Goal: Task Accomplishment & Management: Complete application form

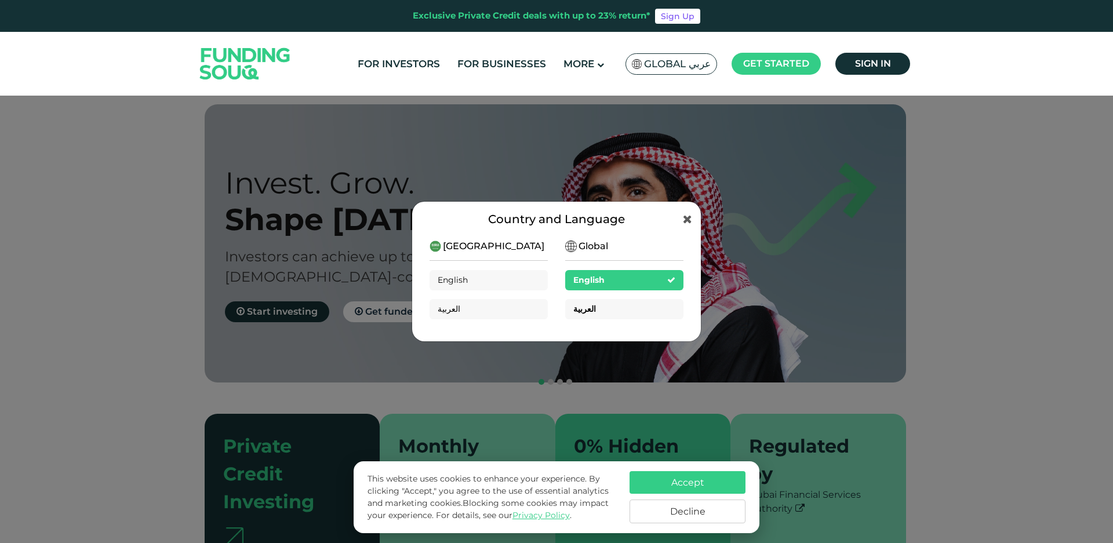
click at [598, 307] on div "العربية" at bounding box center [624, 309] width 118 height 20
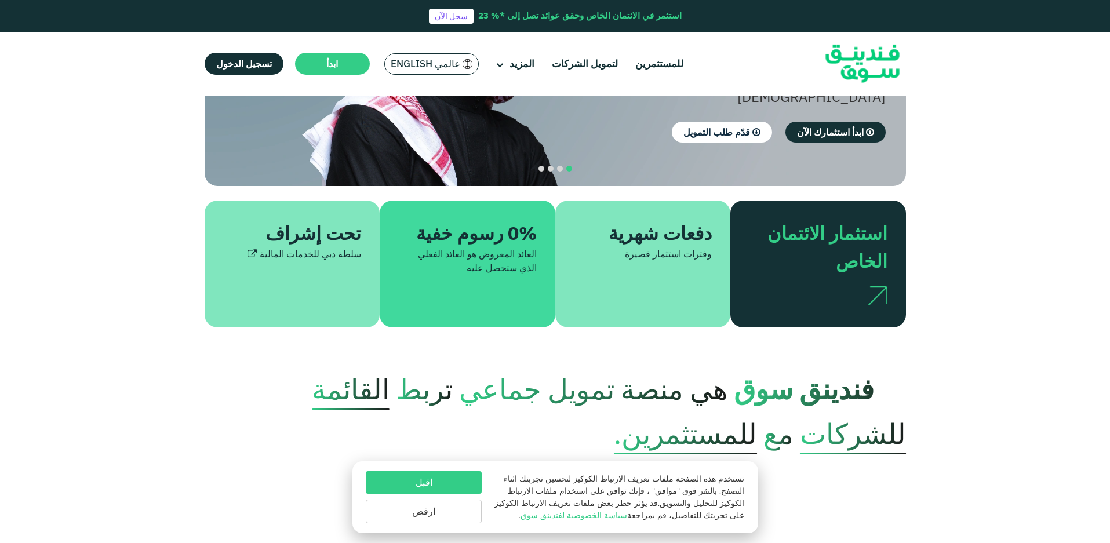
scroll to position [232, 0]
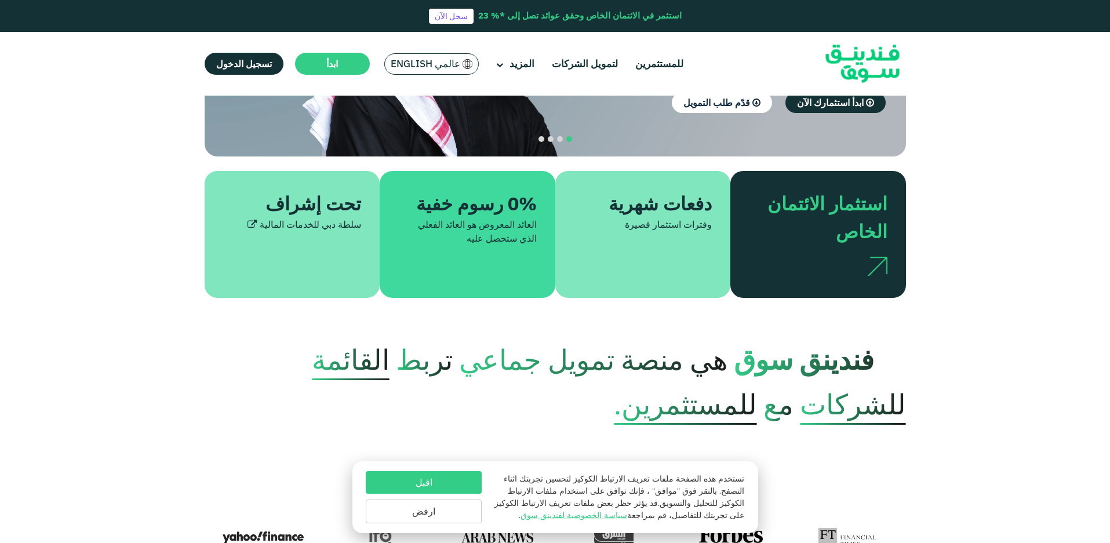
click at [429, 483] on button "اقبل" at bounding box center [424, 482] width 116 height 23
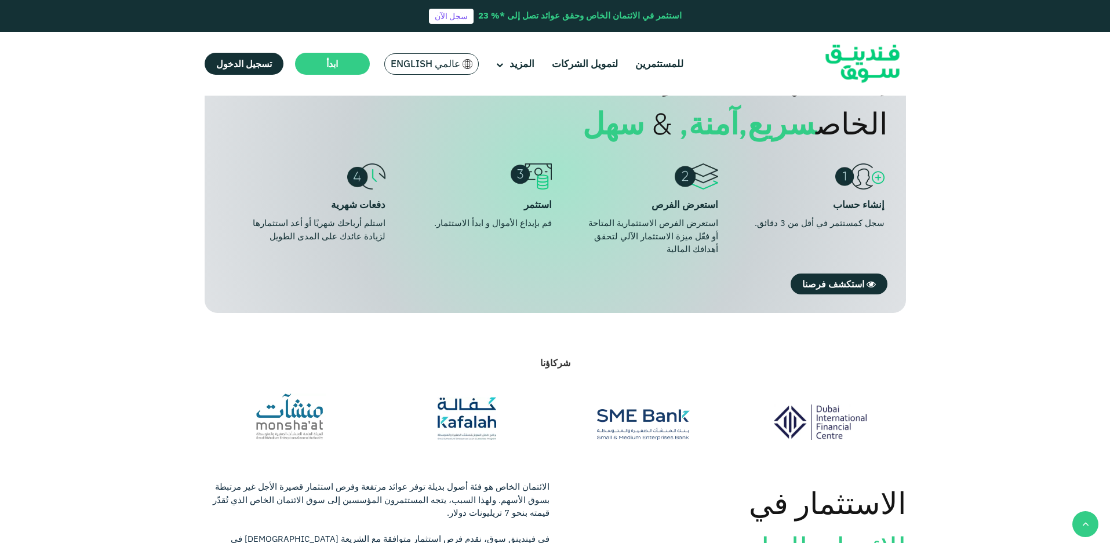
scroll to position [927, 0]
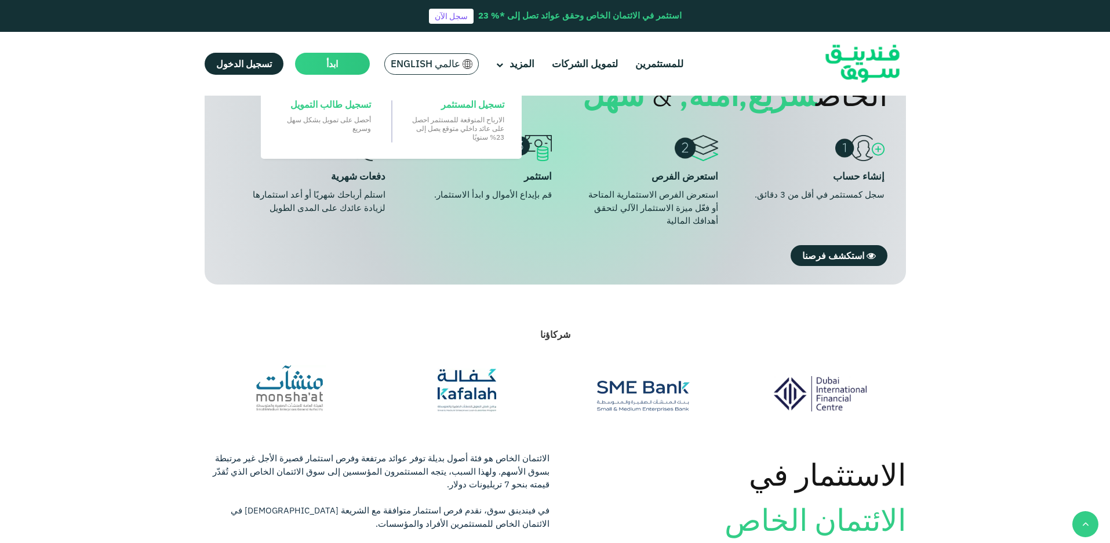
click at [326, 60] on span "ابدأ" at bounding box center [332, 64] width 12 height 12
click at [337, 105] on span "تسجيل طالب التمويل" at bounding box center [330, 104] width 81 height 13
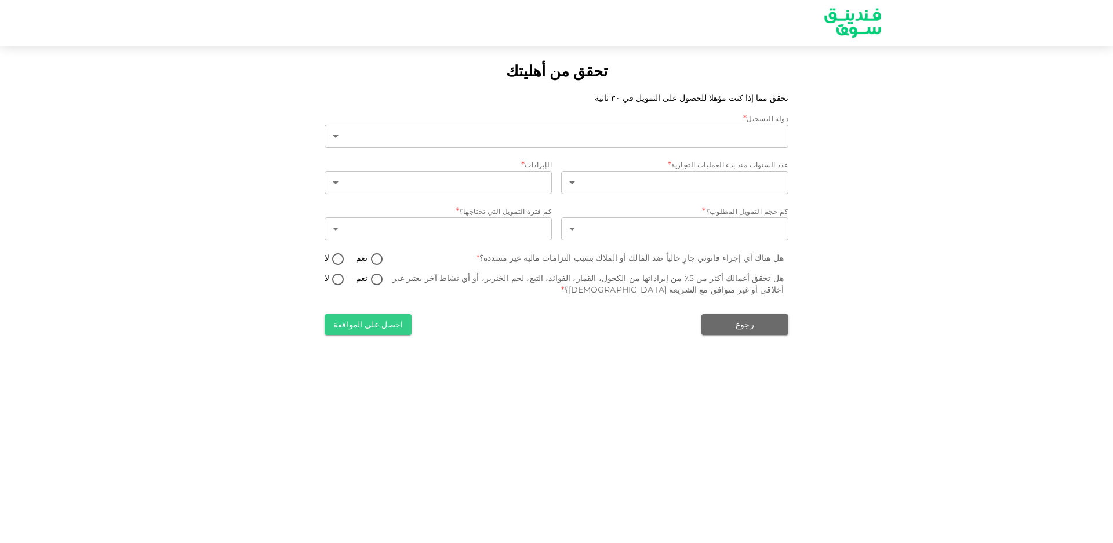
type input "1"
click at [614, 177] on body "تحقق من أهليتك تحقق مما إذا كنت مؤهلا للحصول على التمويل في ٣٠ ثانية دولة التسج…" at bounding box center [556, 271] width 1113 height 543
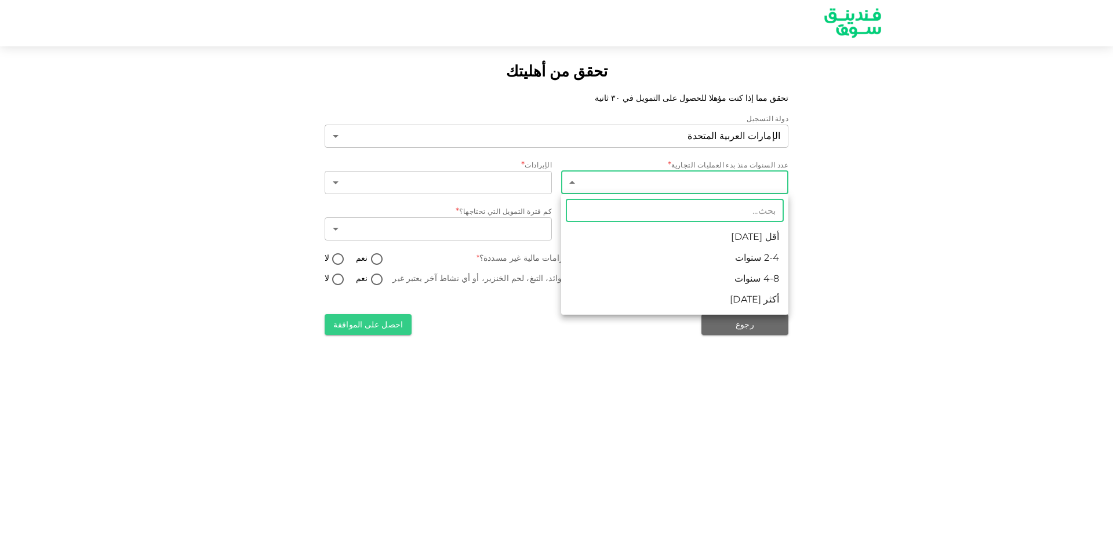
click at [723, 299] on li "أكثر من 8 سنوات" at bounding box center [674, 299] width 227 height 21
type input "4"
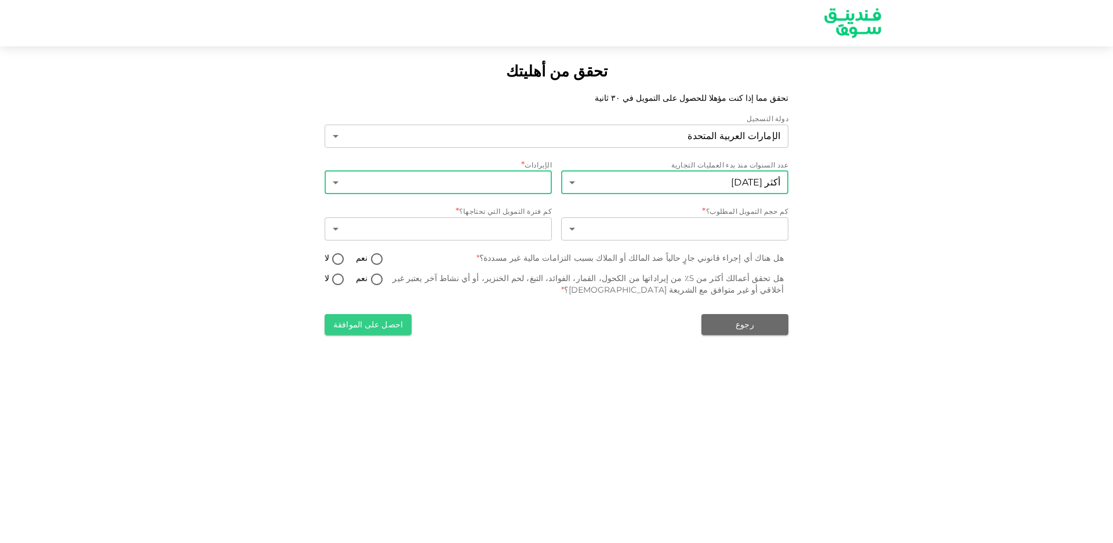
click at [490, 188] on body "تحقق من أهليتك تحقق مما إذا كنت مؤهلا للحصول على التمويل في ٣٠ ثانية دولة التسج…" at bounding box center [556, 271] width 1113 height 543
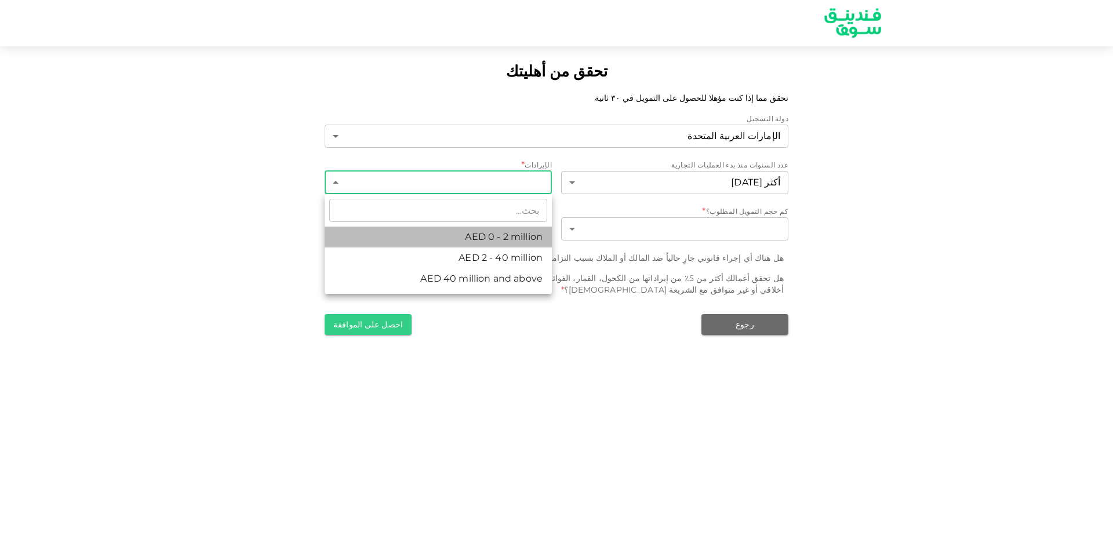
click at [498, 239] on li "AED 0 - 2 million" at bounding box center [437, 237] width 227 height 21
type input "1"
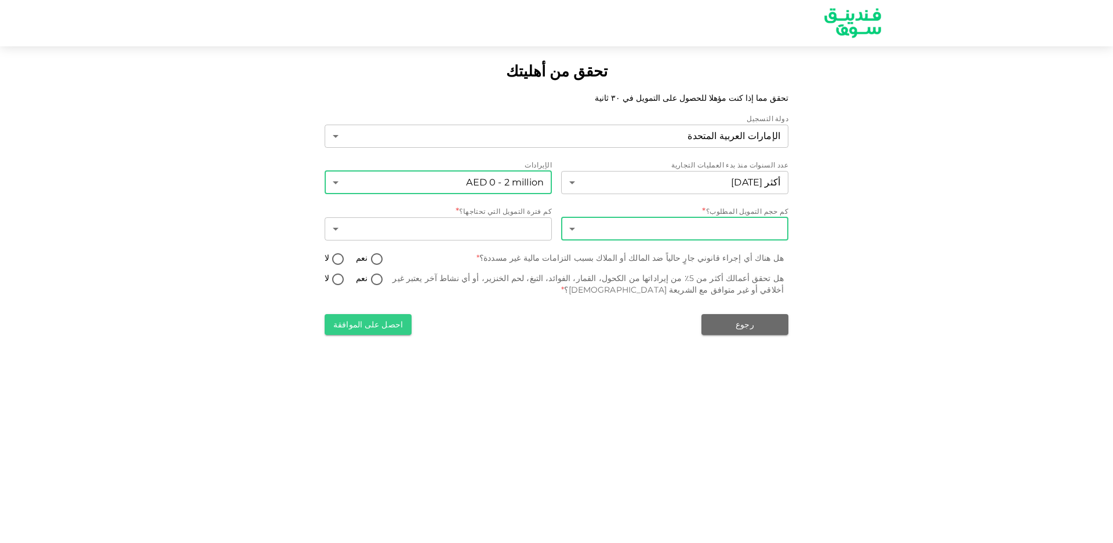
click at [692, 225] on body "تحقق من أهليتك تحقق مما إذا كنت مؤهلا للحصول على التمويل في ٣٠ ثانية دولة التسج…" at bounding box center [556, 271] width 1113 height 543
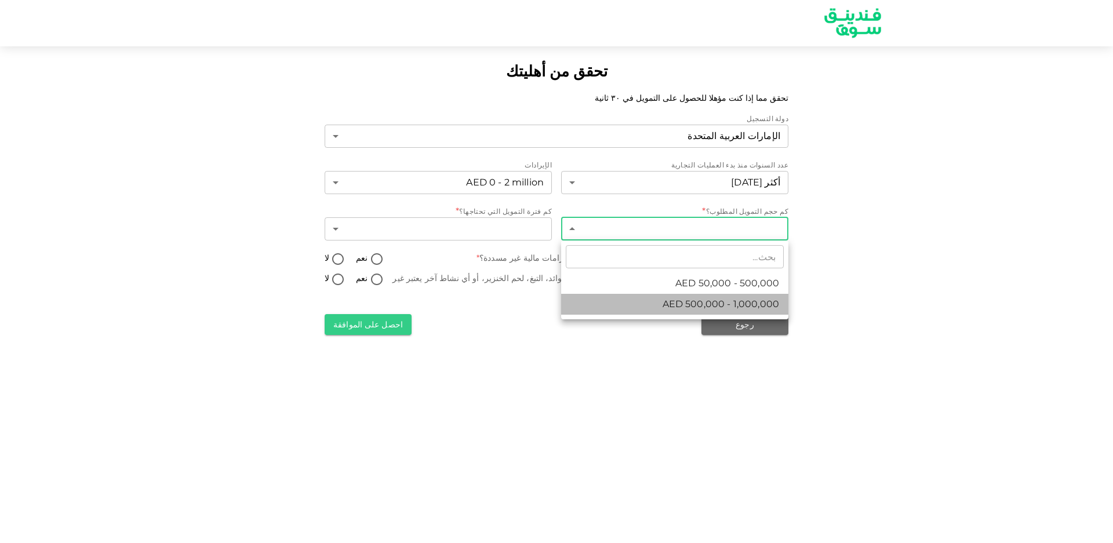
click at [674, 304] on span "AED 500,000 - 1,000,000" at bounding box center [720, 304] width 116 height 14
type input "2"
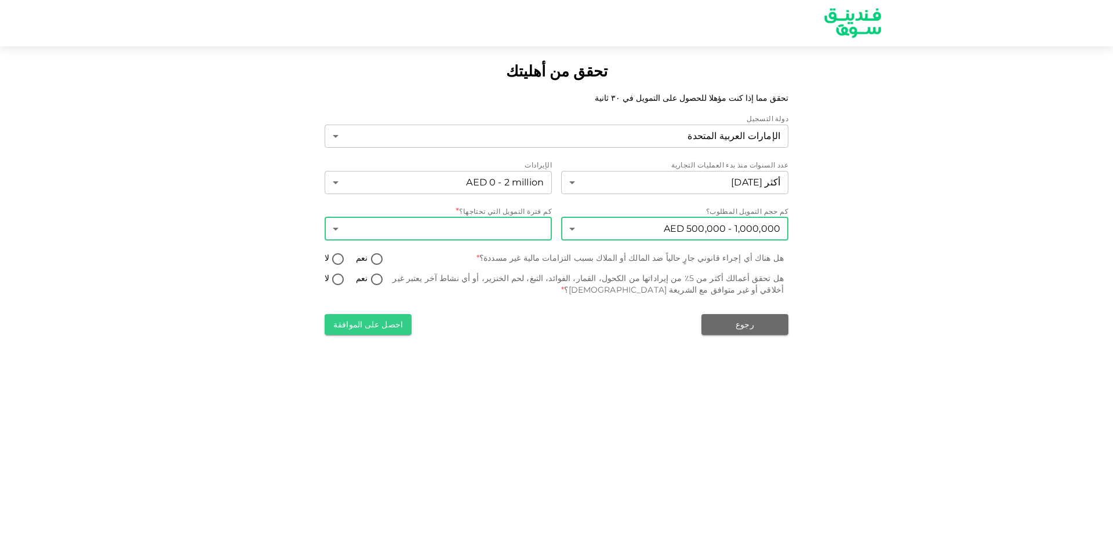
click at [476, 224] on body "تحقق من أهليتك تحقق مما إذا كنت مؤهلا للحصول على التمويل في ٣٠ ثانية دولة التسج…" at bounding box center [556, 271] width 1113 height 543
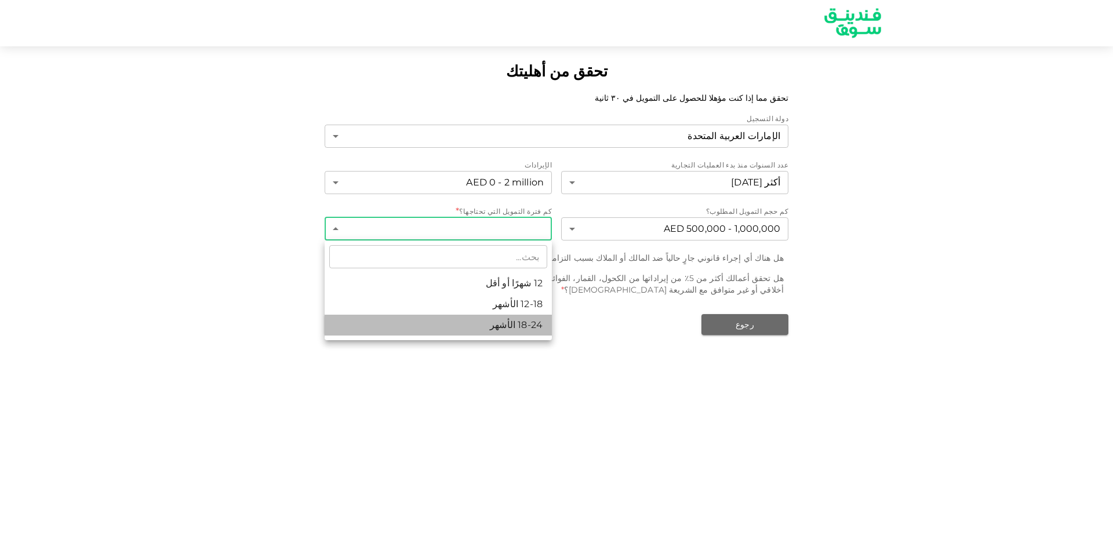
click at [466, 325] on li "18-24 الأشهر" at bounding box center [437, 325] width 227 height 21
type input "3"
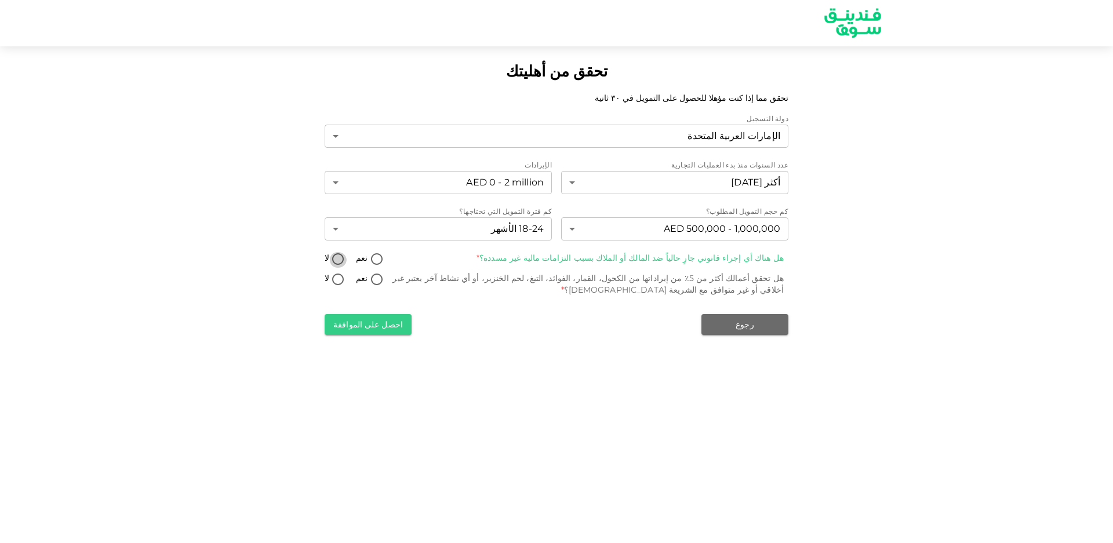
click at [338, 255] on input "لا" at bounding box center [337, 260] width 17 height 16
radio input "true"
click at [336, 282] on input "لا" at bounding box center [337, 280] width 17 height 16
radio input "true"
click at [375, 324] on button "احصل على الموافقة" at bounding box center [367, 324] width 87 height 21
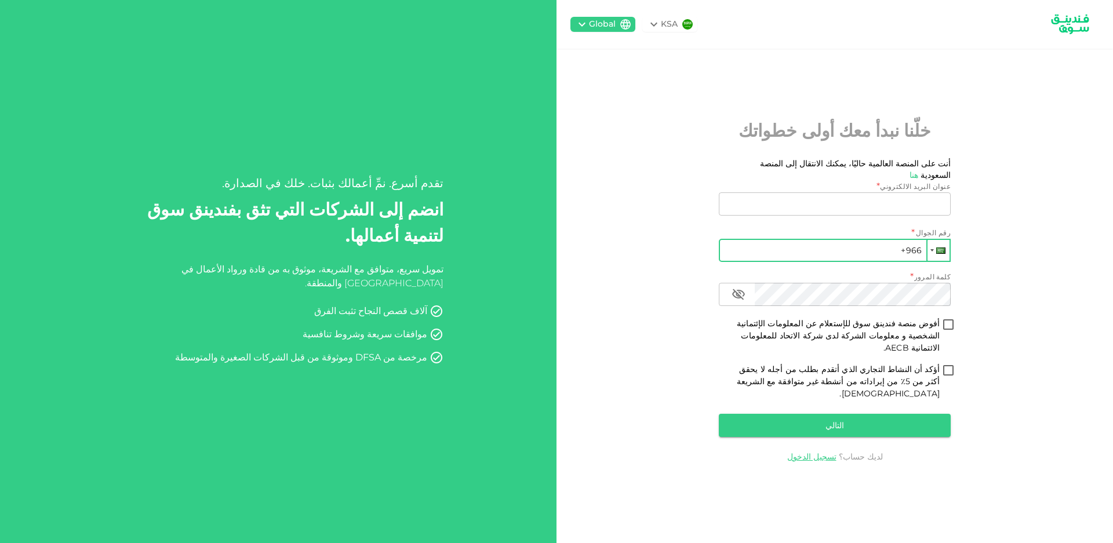
click at [934, 251] on div at bounding box center [938, 250] width 22 height 21
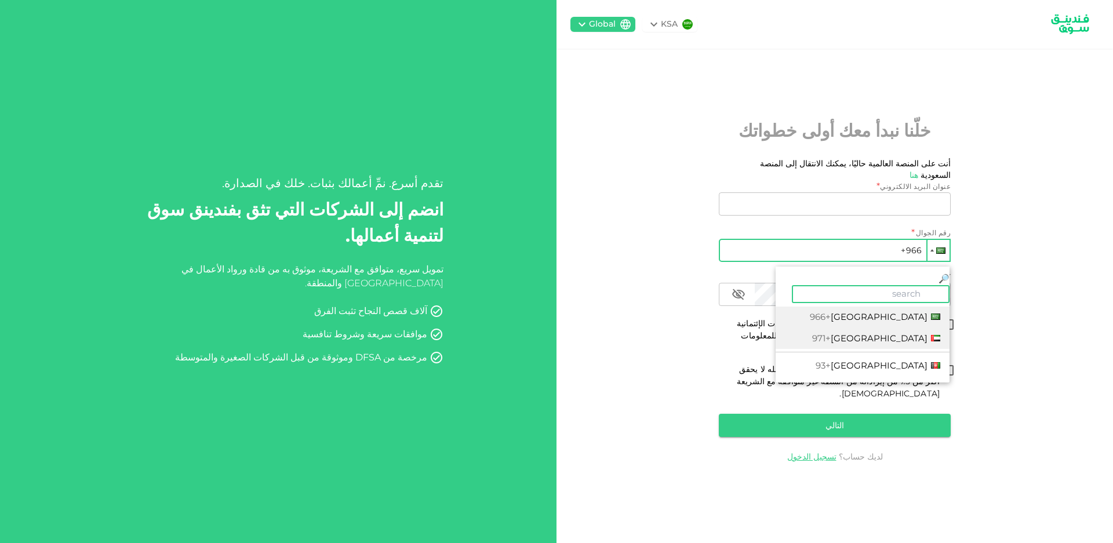
click at [899, 333] on span "United Arab Emirates" at bounding box center [878, 338] width 97 height 11
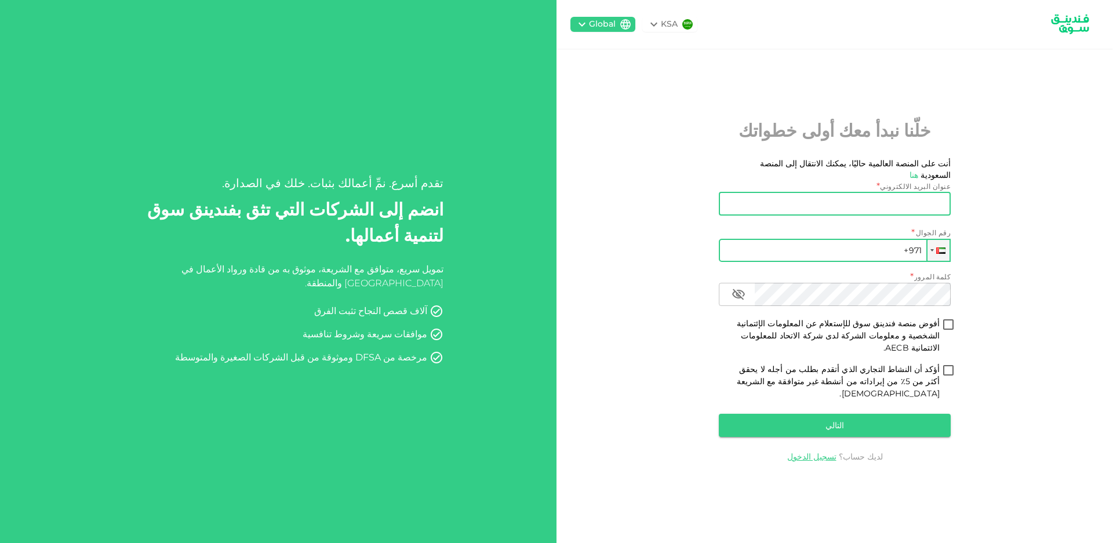
click at [888, 209] on input "عنوان البريد الالكتروني" at bounding box center [840, 203] width 219 height 23
click at [1038, 295] on div "KSA Global خلّنا نبدأ معك أولى خطواتك أنت على المنصة العالمية حاليًا، يمكنك الا…" at bounding box center [834, 271] width 556 height 543
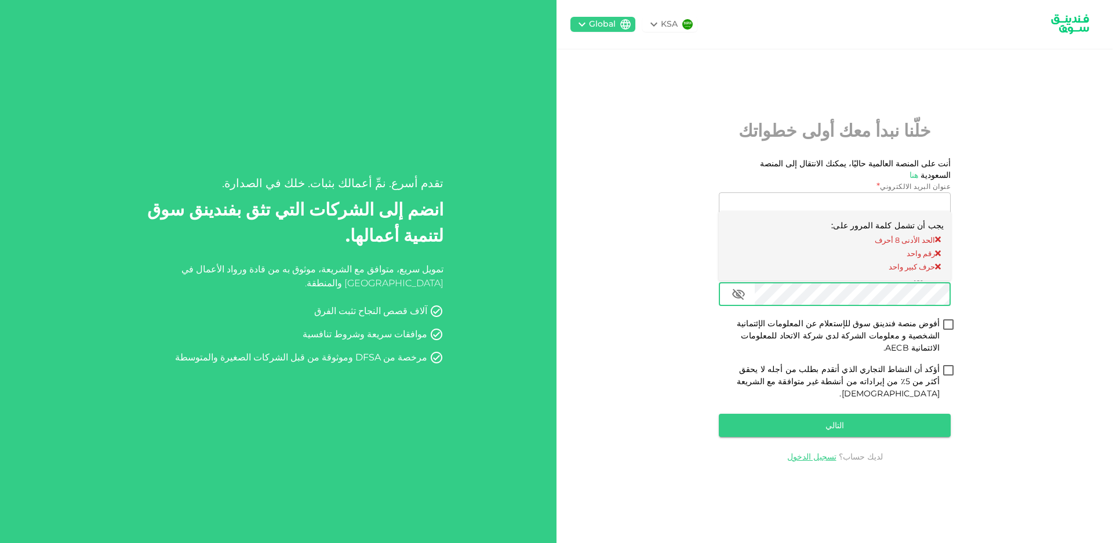
click at [1013, 202] on div "KSA Global خلّنا نبدأ معك أولى خطواتك أنت على المنصة العالمية حاليًا، يمكنك الا…" at bounding box center [834, 271] width 556 height 543
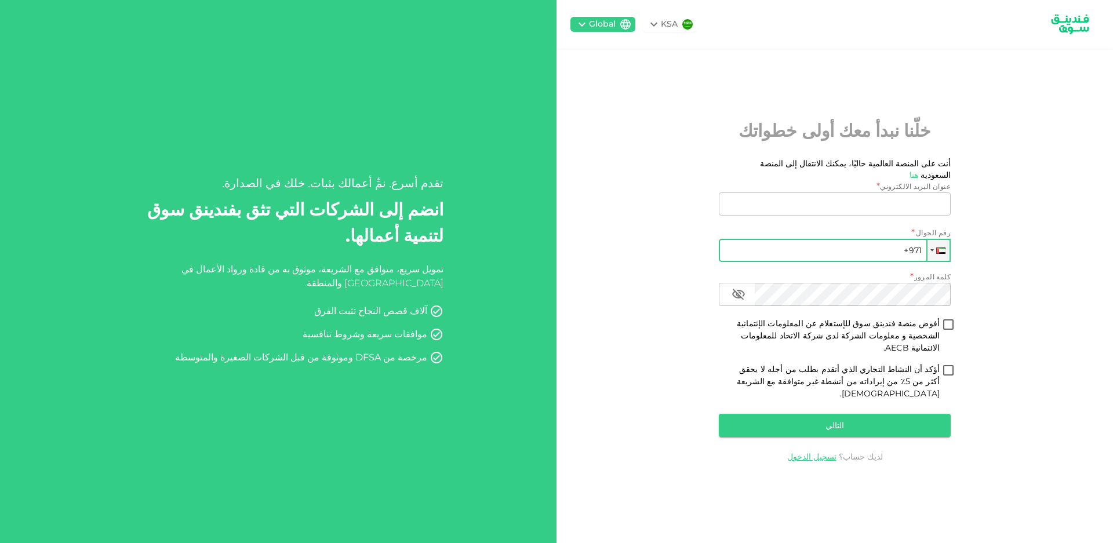
click at [870, 254] on input "+971" at bounding box center [835, 250] width 232 height 23
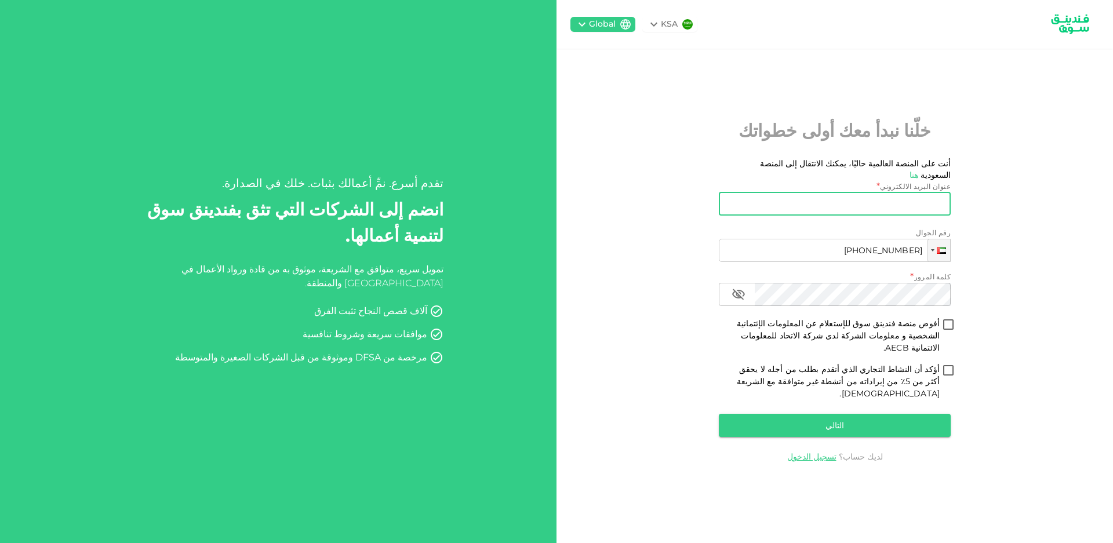
type input "+971 567 989 334"
click at [919, 213] on input "عنوان البريد الالكتروني" at bounding box center [840, 203] width 219 height 23
type input "mohamedhamdi737@gmail.com"
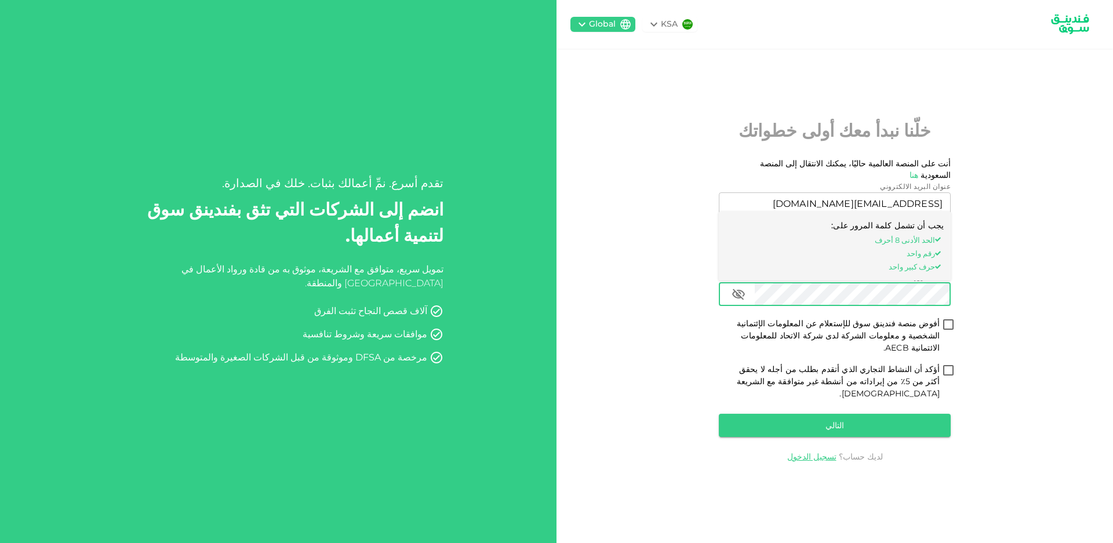
click at [950, 333] on input "أفوض منصة فندينق سوق للإستعلام عن المعلومات الإئتمانية الشخصية و معلومات الشركة…" at bounding box center [947, 326] width 17 height 16
checkbox input "true"
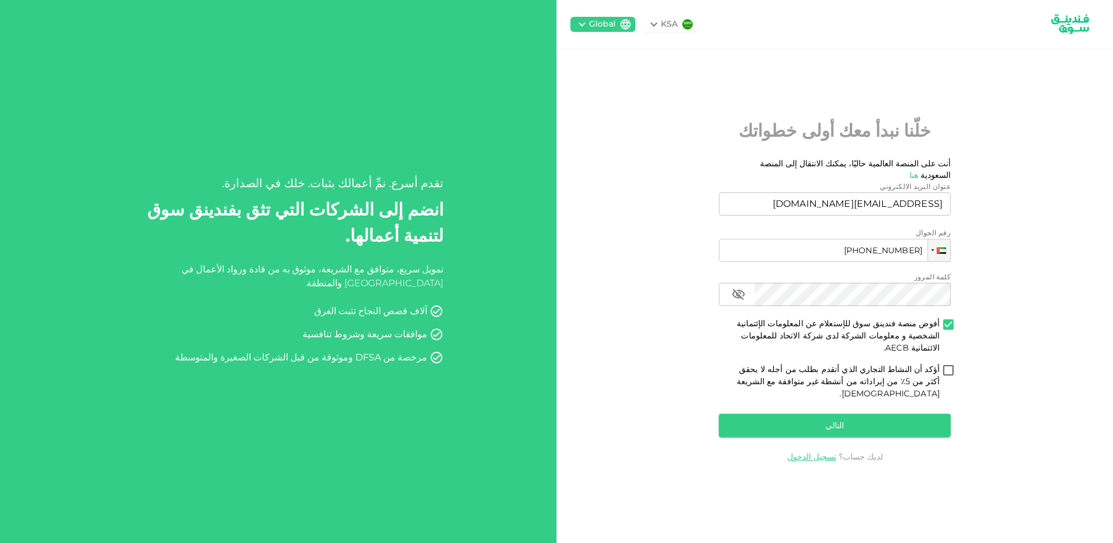
click at [949, 366] on input "أؤكد أن النشاط التجاري الذي أتقدم بطلب من أجله لا يحقق أكثر من 5٪ من إيراداته م…" at bounding box center [947, 371] width 17 height 16
checkbox input "true"
click at [896, 414] on button "التالي" at bounding box center [835, 425] width 232 height 23
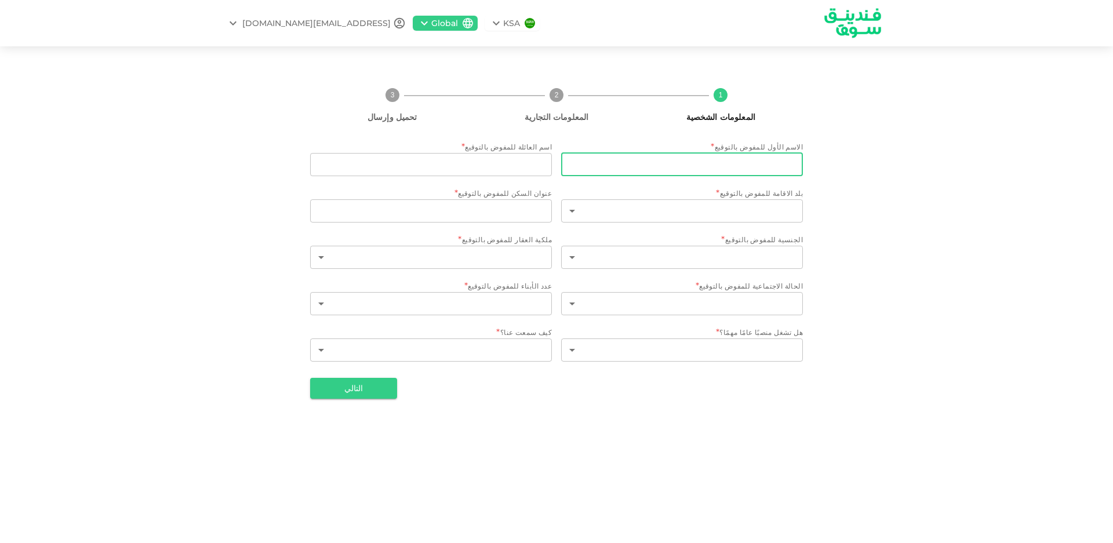
click at [672, 167] on input "الاسم الأول للمفوض بالتوقيع" at bounding box center [682, 164] width 242 height 23
click at [898, 138] on div "1 المعلومات الشخصية 2 المعلومات التجارية 3 تحميل وإرسال الاسم الأول للمفوض بالت…" at bounding box center [556, 238] width 1113 height 357
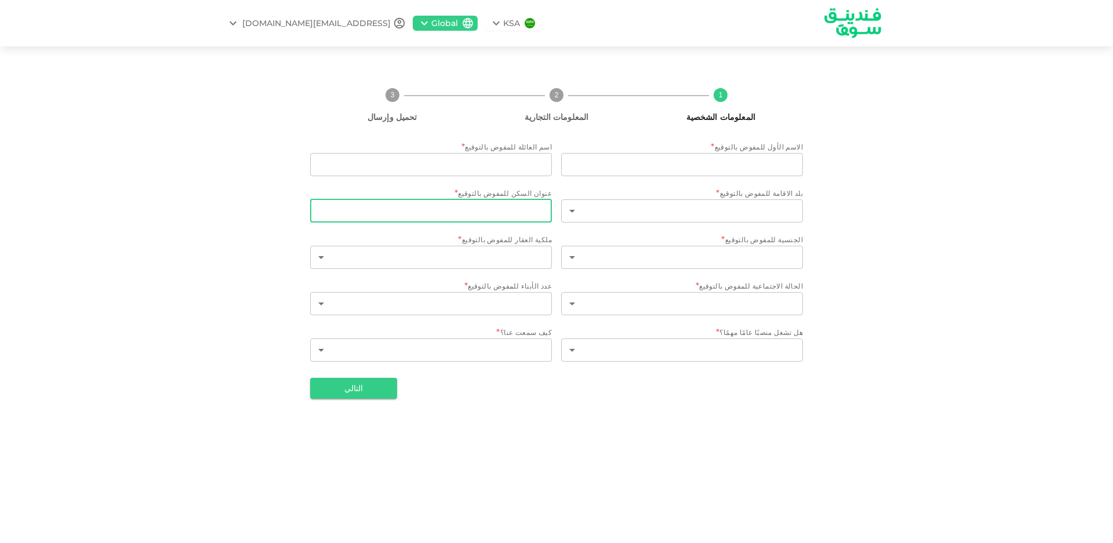
click at [489, 216] on input "عنوان السكن للمفوض بالتوقيع" at bounding box center [431, 210] width 242 height 23
click at [644, 262] on body "KSA Global mohamedhamdi737@gmail.com 1 المعلومات الشخصية 2 المعلومات التجارية 3…" at bounding box center [556, 271] width 1113 height 543
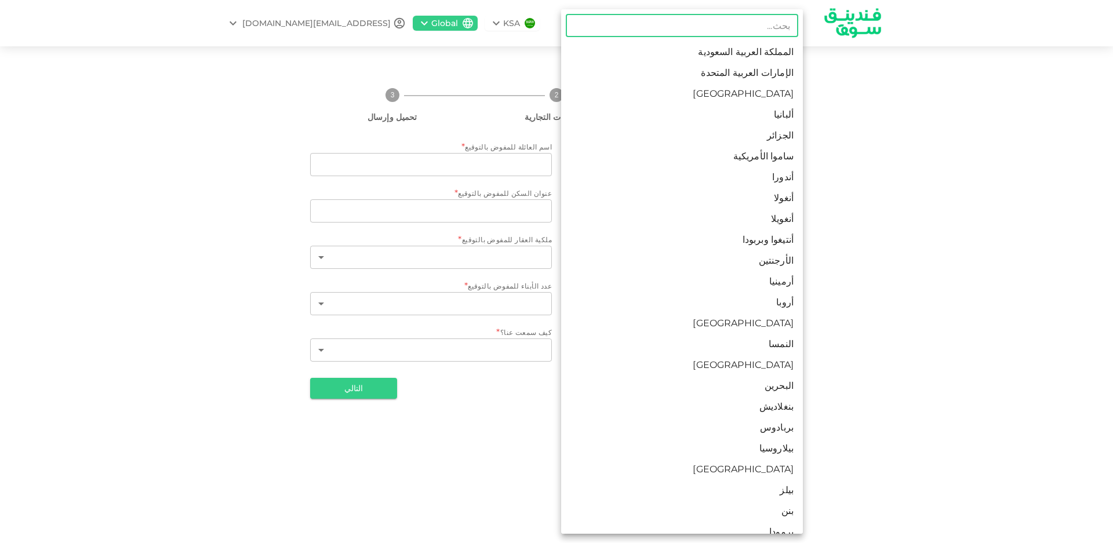
click at [498, 256] on div at bounding box center [556, 271] width 1113 height 543
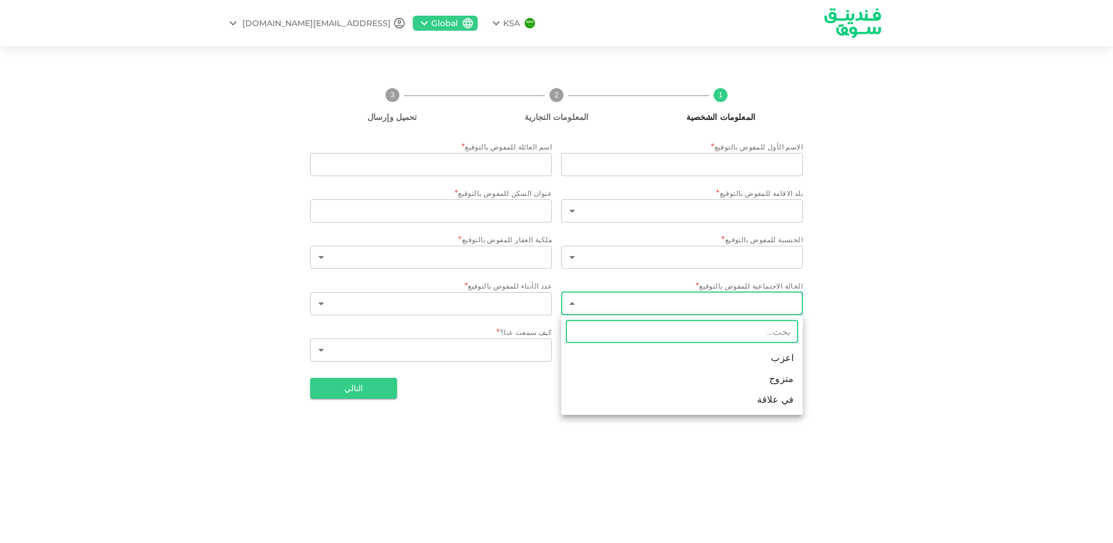
click at [702, 294] on body "KSA Global mohamedhamdi737@gmail.com 1 المعلومات الشخصية 2 المعلومات التجارية 3…" at bounding box center [556, 271] width 1113 height 543
click at [837, 269] on div at bounding box center [556, 271] width 1113 height 543
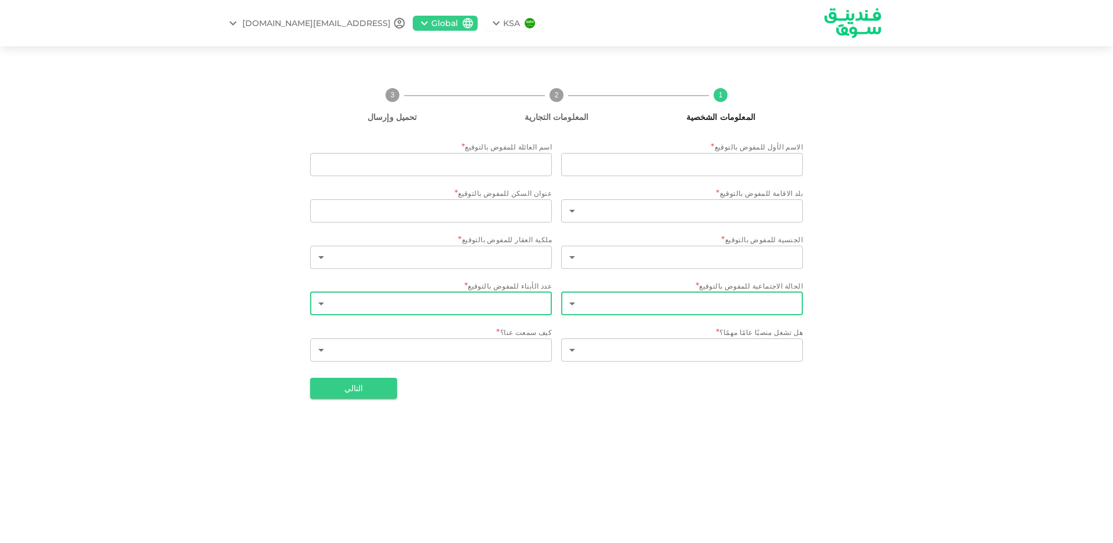
click at [486, 309] on body "KSA Global mohamedhamdi737@gmail.com 1 المعلومات الشخصية 2 المعلومات التجارية 3…" at bounding box center [556, 271] width 1113 height 543
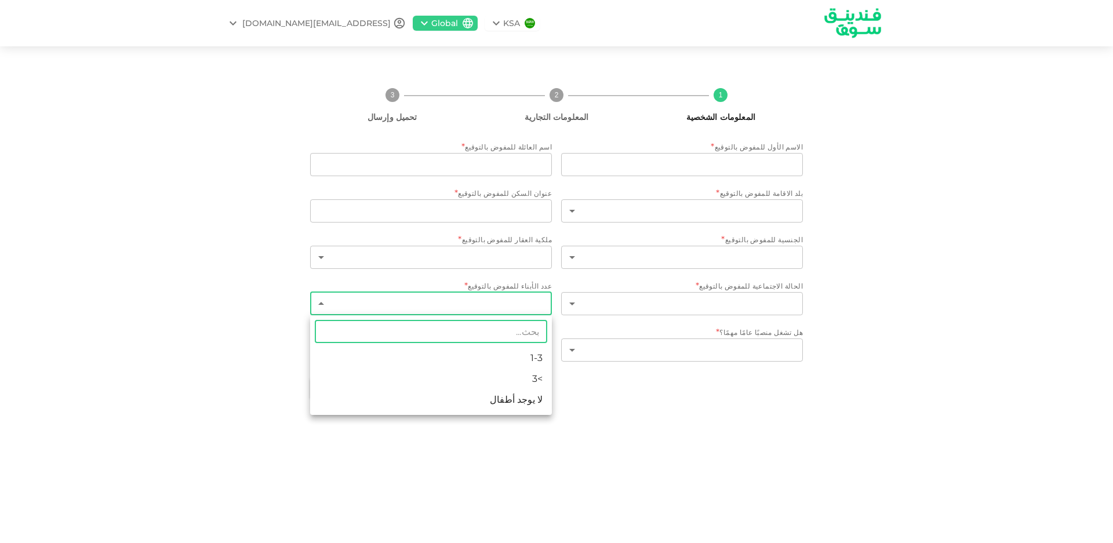
click at [888, 294] on div at bounding box center [556, 271] width 1113 height 543
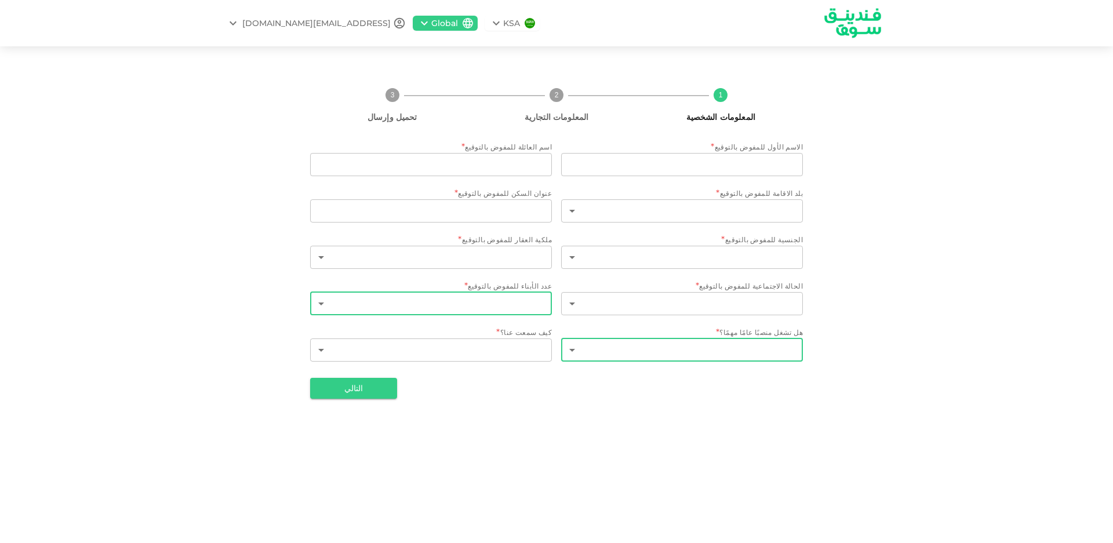
click at [747, 343] on body "KSA Global mohamedhamdi737@gmail.com 1 المعلومات الشخصية 2 المعلومات التجارية 3…" at bounding box center [556, 271] width 1113 height 543
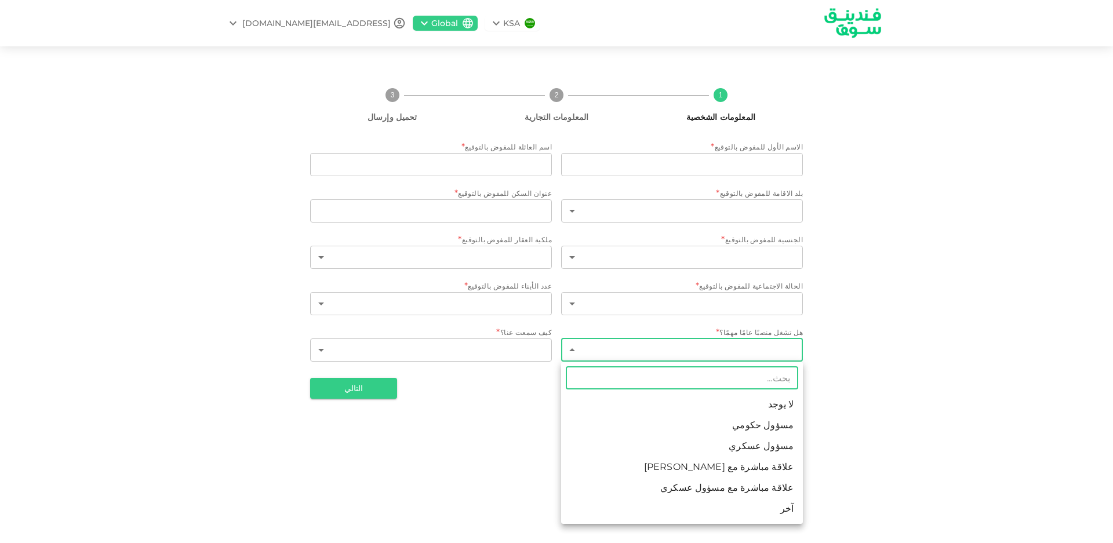
click at [870, 307] on div at bounding box center [556, 271] width 1113 height 543
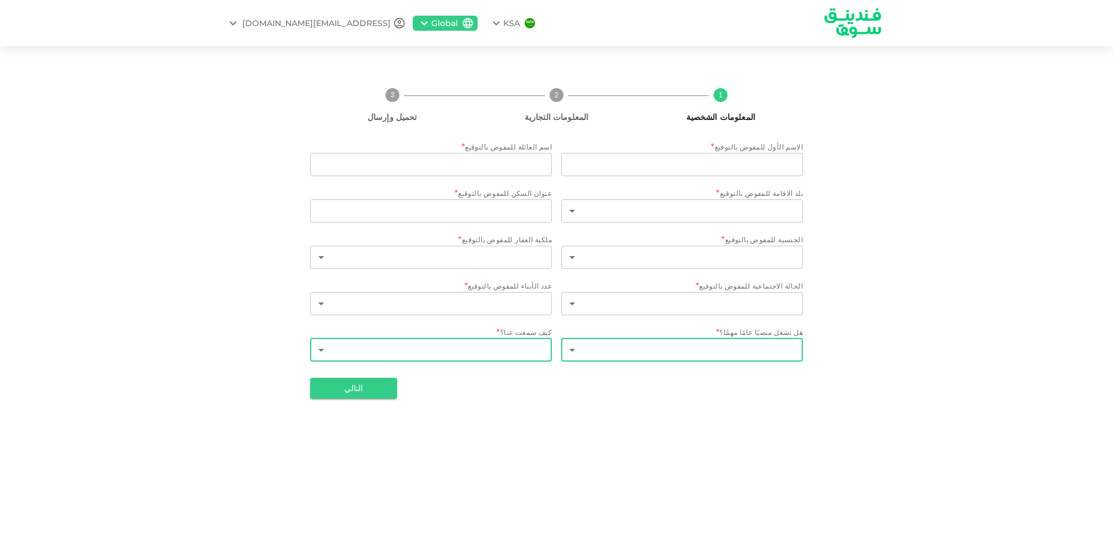
click at [461, 343] on body "KSA Global mohamedhamdi737@gmail.com 1 المعلومات الشخصية 2 المعلومات التجارية 3…" at bounding box center [556, 271] width 1113 height 543
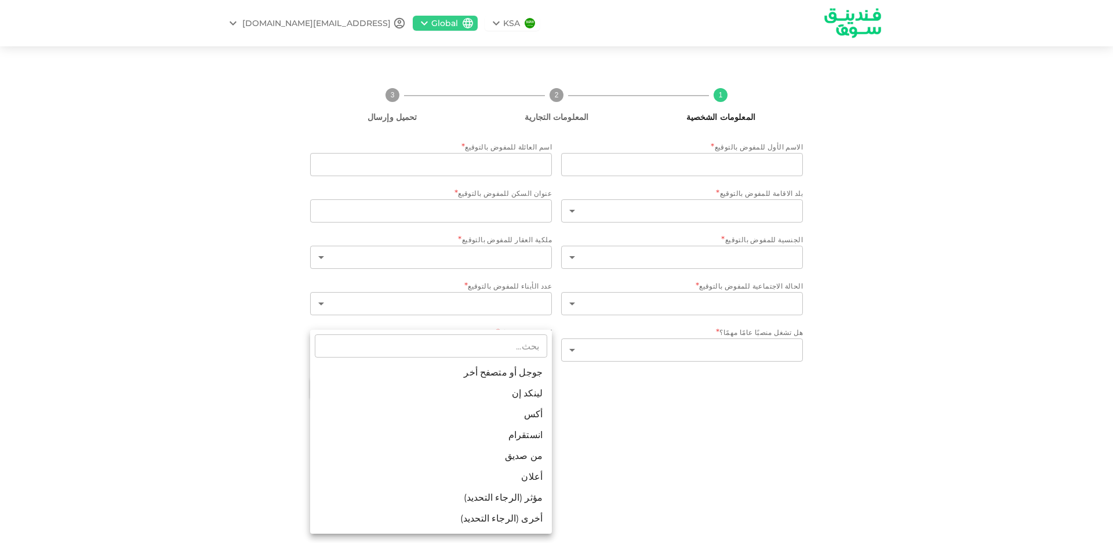
click at [726, 385] on div at bounding box center [556, 271] width 1113 height 543
